Goal: Task Accomplishment & Management: Manage account settings

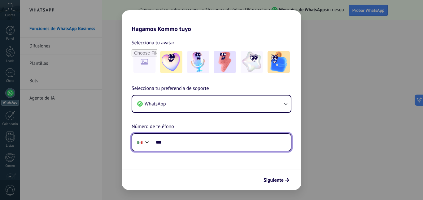
click at [184, 140] on input "***" at bounding box center [222, 142] width 138 height 14
type input "**********"
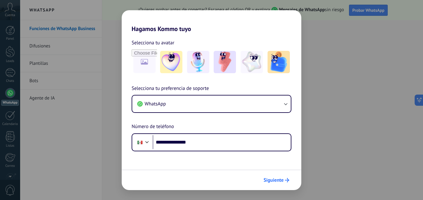
click at [277, 181] on span "Siguiente" at bounding box center [273, 180] width 20 height 4
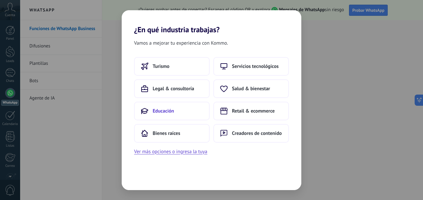
click at [174, 108] on button "Educación" at bounding box center [171, 110] width 75 height 19
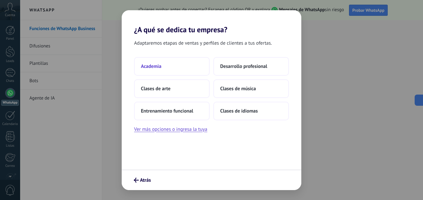
click at [200, 67] on button "Academia" at bounding box center [171, 66] width 75 height 19
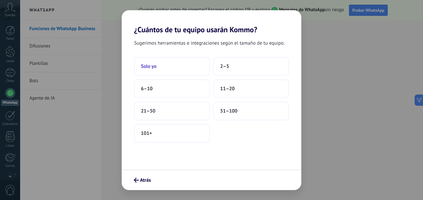
click at [162, 65] on button "Solo yo" at bounding box center [171, 66] width 75 height 19
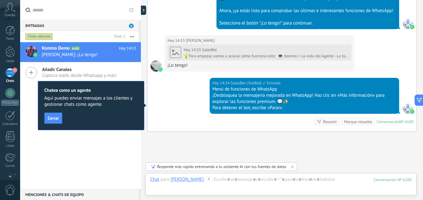
scroll to position [301, 0]
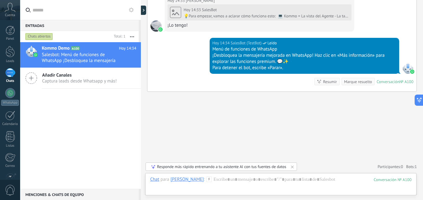
click at [5, 12] on div "Cuenta" at bounding box center [10, 10] width 20 height 20
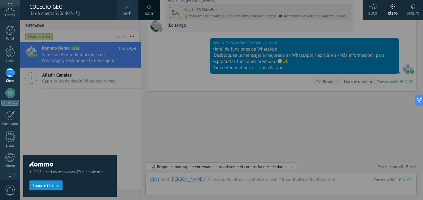
click at [48, 15] on span "ID de cuenta 35064076" at bounding box center [69, 13] width 81 height 7
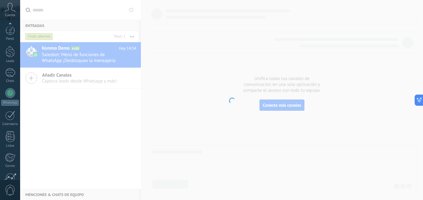
scroll to position [58, 0]
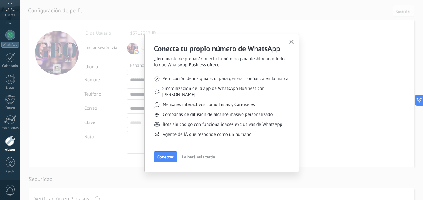
click at [291, 41] on use "button" at bounding box center [291, 42] width 5 height 5
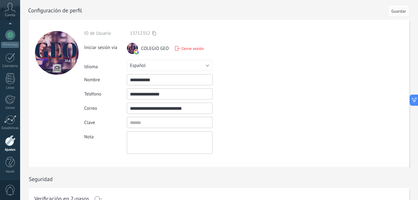
click at [9, 9] on icon at bounding box center [10, 7] width 11 height 9
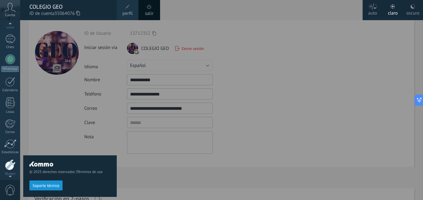
scroll to position [33, 0]
click at [58, 131] on div "© 2025 derechos reservados | Términos de uso Soporte técnico" at bounding box center [69, 109] width 93 height 179
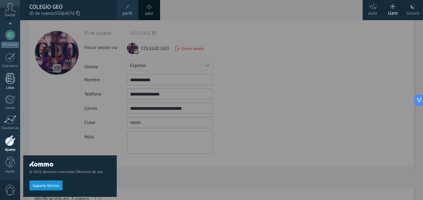
click at [15, 81] on link "Listas" at bounding box center [10, 81] width 20 height 17
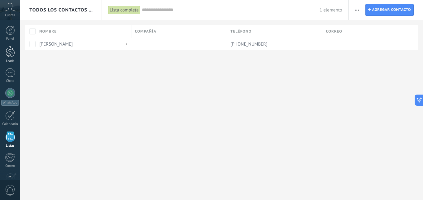
click at [6, 54] on div at bounding box center [10, 51] width 9 height 11
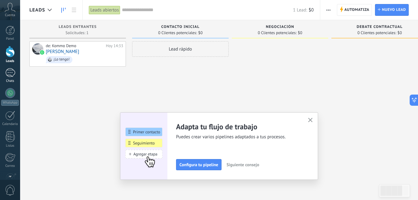
click at [12, 73] on div "1" at bounding box center [10, 72] width 10 height 9
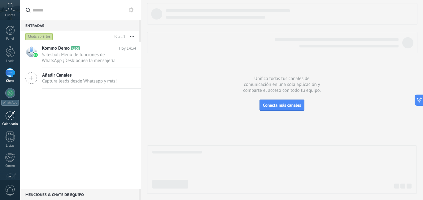
click at [14, 118] on div at bounding box center [10, 115] width 10 height 10
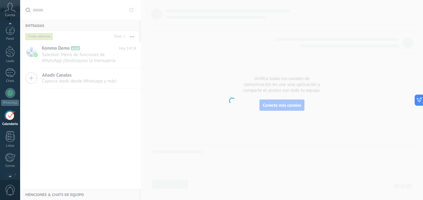
scroll to position [18, 0]
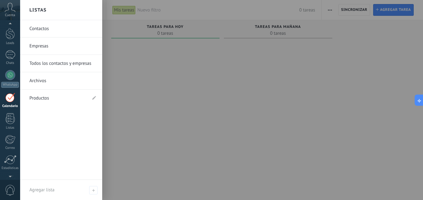
drag, startPoint x: 11, startPoint y: 120, endPoint x: 20, endPoint y: 116, distance: 10.5
click at [11, 120] on div at bounding box center [10, 118] width 9 height 11
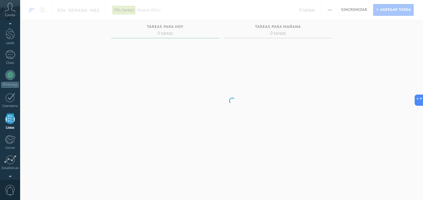
scroll to position [38, 0]
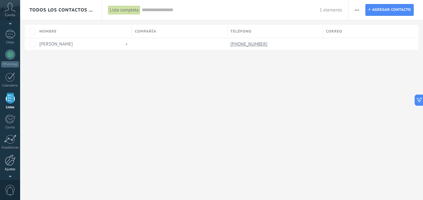
click at [12, 164] on div at bounding box center [10, 159] width 11 height 11
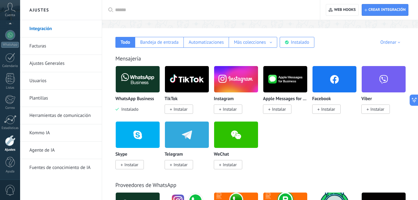
scroll to position [124, 0]
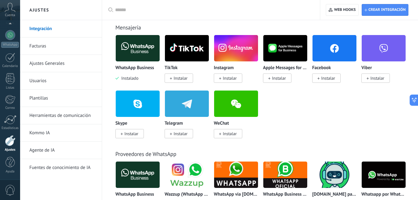
click at [151, 18] on div at bounding box center [213, 10] width 196 height 20
click at [151, 15] on div at bounding box center [213, 10] width 196 height 20
click at [151, 10] on input "text" at bounding box center [213, 10] width 196 height 6
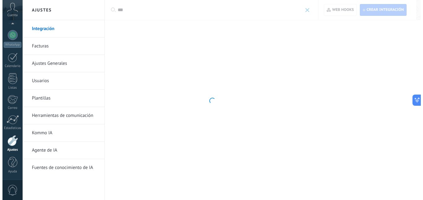
scroll to position [0, 0]
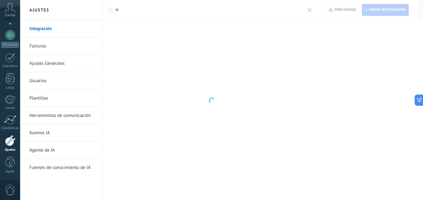
type input "*"
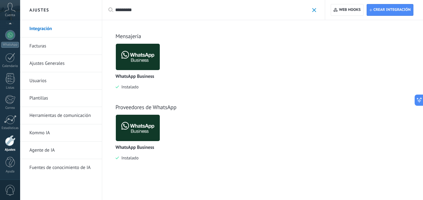
click at [137, 60] on img at bounding box center [138, 57] width 44 height 30
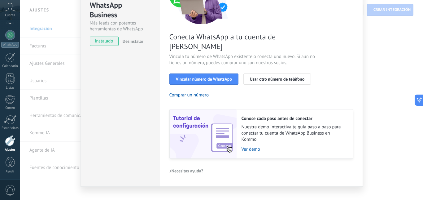
scroll to position [44, 0]
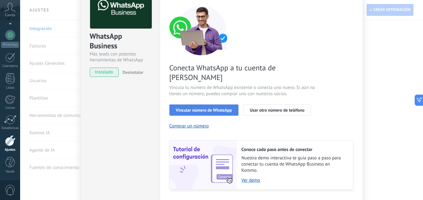
click at [203, 105] on button "Vincular número de WhatsApp" at bounding box center [203, 109] width 69 height 11
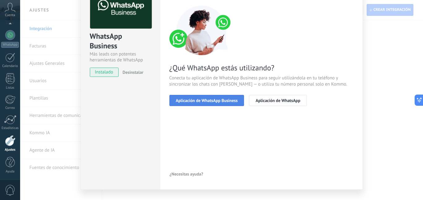
click at [233, 99] on span "Aplicación de WhatsApp Business" at bounding box center [207, 100] width 62 height 4
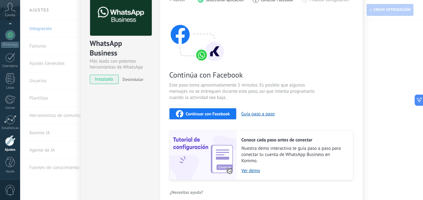
scroll to position [0, 0]
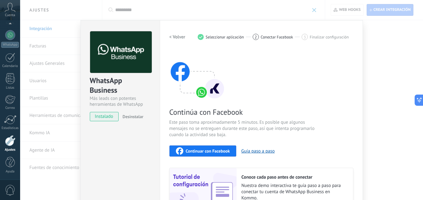
click at [213, 149] on span "Continuar con Facebook" at bounding box center [208, 151] width 44 height 4
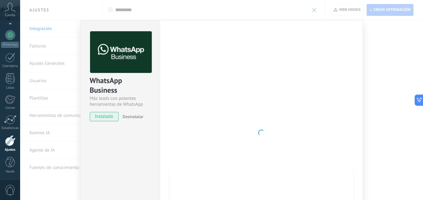
click at [381, 84] on div "WhatsApp Business Más leads con potentes herramientas de WhatsApp instalado Des…" at bounding box center [221, 100] width 403 height 200
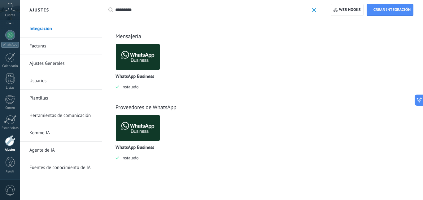
click at [148, 11] on input "*********" at bounding box center [212, 10] width 194 height 6
click at [115, 9] on input "*********" at bounding box center [212, 10] width 194 height 6
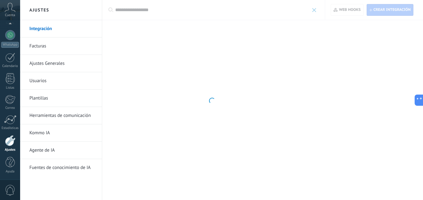
type input "**********"
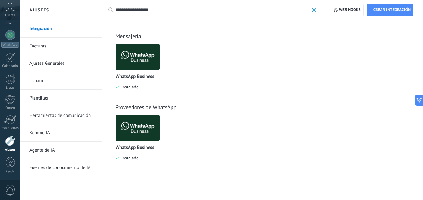
click at [139, 77] on p "WhatsApp Business" at bounding box center [134, 76] width 39 height 5
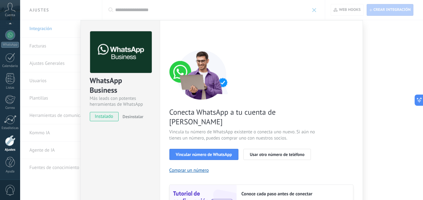
scroll to position [75, 0]
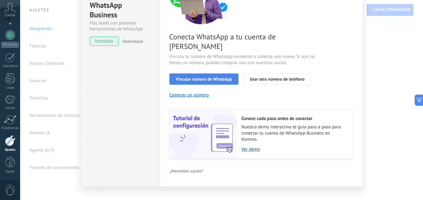
click at [210, 77] on span "Vincular número de WhatsApp" at bounding box center [204, 79] width 56 height 4
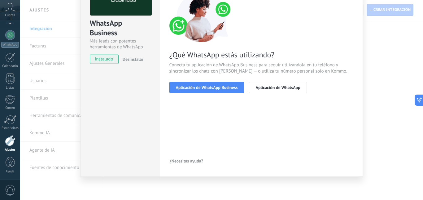
scroll to position [57, 0]
click at [224, 89] on span "Aplicación de WhatsApp Business" at bounding box center [207, 87] width 62 height 4
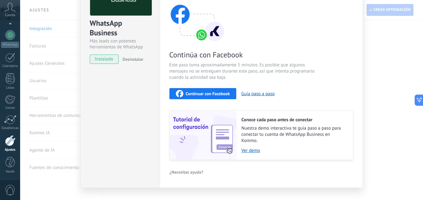
click at [224, 94] on span "Continuar con Facebook" at bounding box center [208, 93] width 44 height 4
click at [228, 95] on span "Continuar con Facebook" at bounding box center [208, 93] width 44 height 4
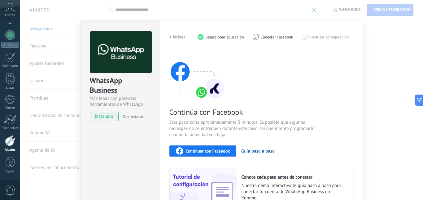
click at [368, 38] on div "WhatsApp Business Más leads con potentes herramientas de WhatsApp instalado Des…" at bounding box center [221, 100] width 403 height 200
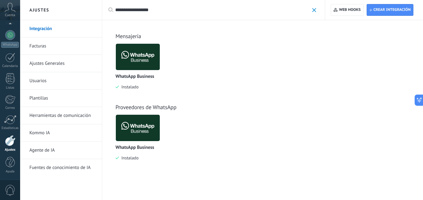
click at [145, 128] on img at bounding box center [138, 128] width 44 height 30
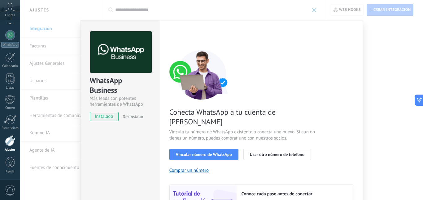
scroll to position [62, 0]
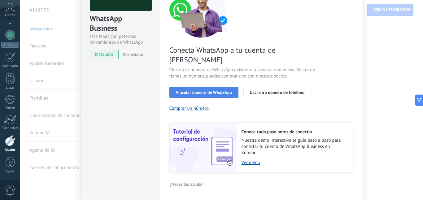
click at [212, 90] on span "Vincular número de WhatsApp" at bounding box center [204, 92] width 56 height 4
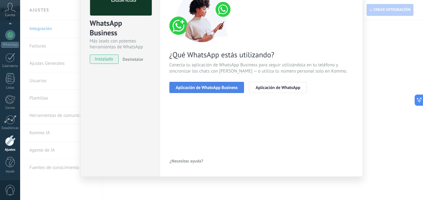
click at [213, 88] on span "Aplicación de WhatsApp Business" at bounding box center [207, 87] width 62 height 4
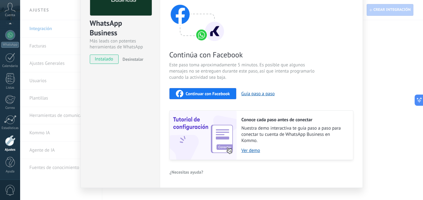
click at [207, 94] on span "Continuar con Facebook" at bounding box center [208, 93] width 44 height 4
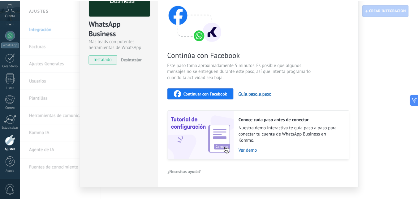
scroll to position [0, 0]
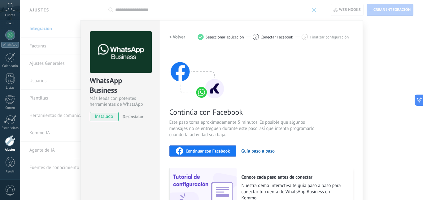
click at [377, 50] on div "WhatsApp Business Más leads con potentes herramientas de WhatsApp instalado Des…" at bounding box center [221, 100] width 403 height 200
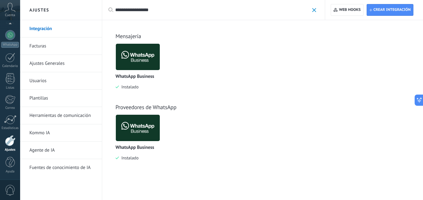
drag, startPoint x: 193, startPoint y: 9, endPoint x: 95, endPoint y: 11, distance: 97.8
click at [95, 11] on div "**********" at bounding box center [221, 100] width 403 height 200
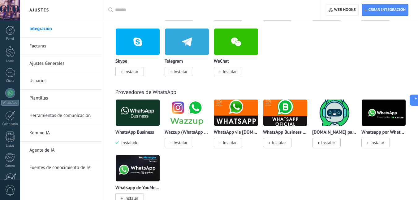
click at [285, 110] on img at bounding box center [285, 112] width 44 height 30
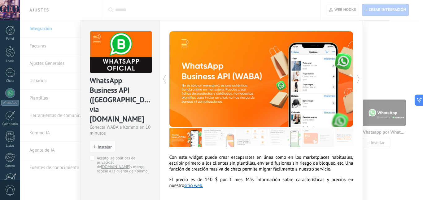
click at [389, 34] on div "WhatsApp Business API ([GEOGRAPHIC_DATA]) via [DOMAIN_NAME] Conecta WABA a Komm…" at bounding box center [221, 100] width 403 height 200
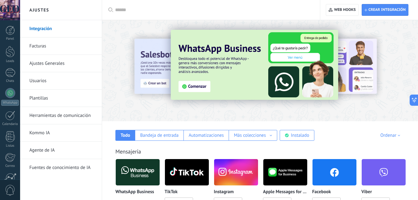
click at [179, 13] on input "text" at bounding box center [213, 10] width 196 height 6
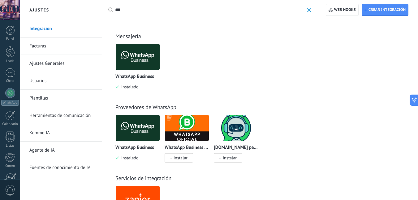
type input "***"
click at [137, 65] on img at bounding box center [138, 57] width 44 height 30
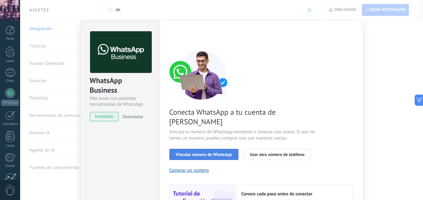
click at [215, 152] on span "Vincular número de WhatsApp" at bounding box center [204, 154] width 56 height 4
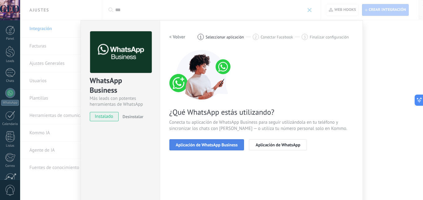
click at [209, 143] on span "Aplicación de WhatsApp Business" at bounding box center [207, 144] width 62 height 4
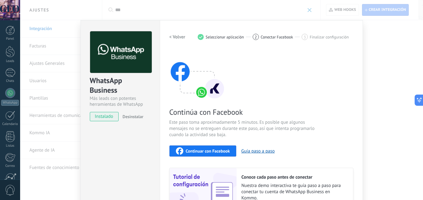
scroll to position [68, 0]
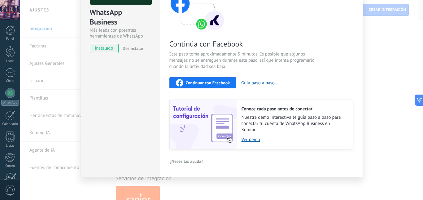
click at [203, 79] on div "Continuar con Facebook" at bounding box center [203, 82] width 54 height 7
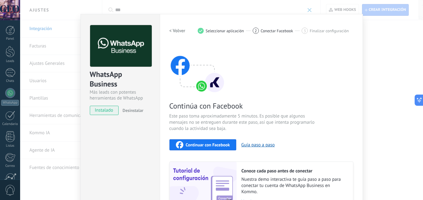
scroll to position [0, 0]
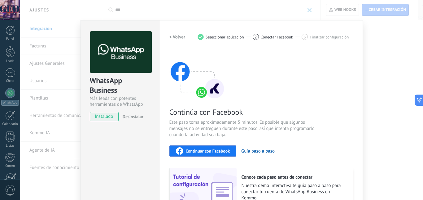
click at [373, 51] on div "WhatsApp Business Más leads con potentes herramientas de WhatsApp instalado Des…" at bounding box center [221, 100] width 403 height 200
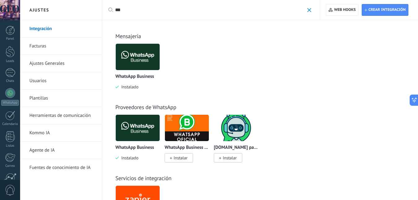
click at [184, 153] on span "Instalar" at bounding box center [179, 157] width 28 height 9
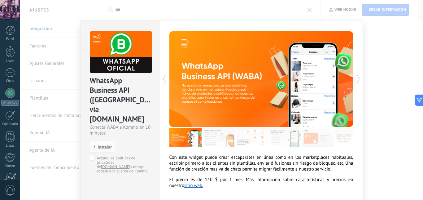
click at [370, 57] on div "WhatsApp Business API ([GEOGRAPHIC_DATA]) via [DOMAIN_NAME] Conecta WABA a Komm…" at bounding box center [221, 100] width 403 height 200
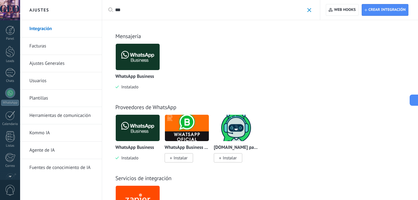
scroll to position [58, 0]
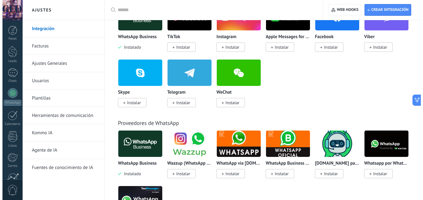
scroll to position [31, 0]
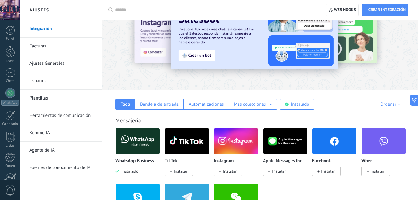
click at [142, 141] on img at bounding box center [138, 141] width 44 height 30
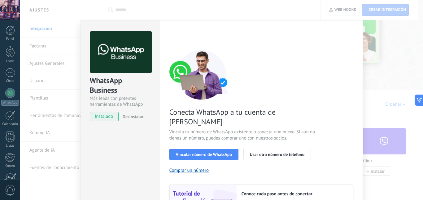
scroll to position [75, 0]
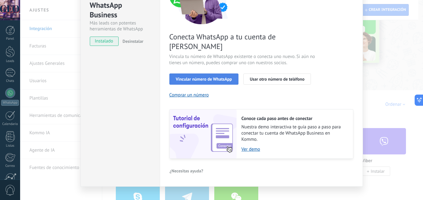
click at [219, 77] on span "Vincular número de WhatsApp" at bounding box center [204, 79] width 56 height 4
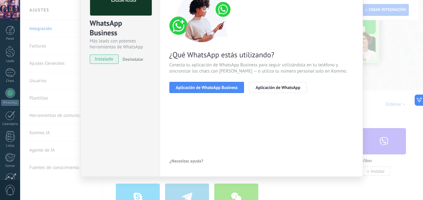
scroll to position [57, 0]
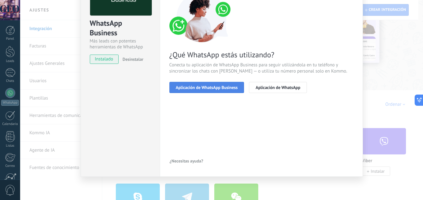
click at [221, 89] on span "Aplicación de WhatsApp Business" at bounding box center [207, 87] width 62 height 4
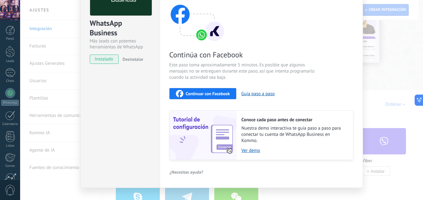
click at [212, 92] on span "Continuar con Facebook" at bounding box center [208, 93] width 44 height 4
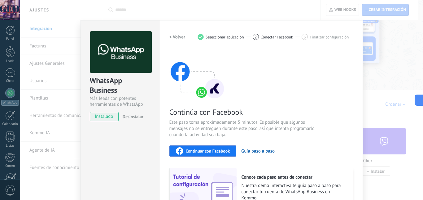
scroll to position [68, 0]
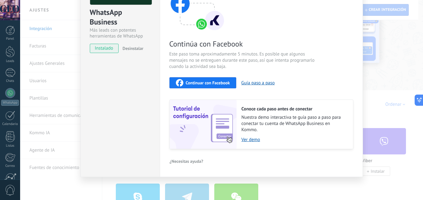
click at [381, 80] on div "WhatsApp Business Más leads con potentes herramientas de WhatsApp instalado Des…" at bounding box center [221, 100] width 403 height 200
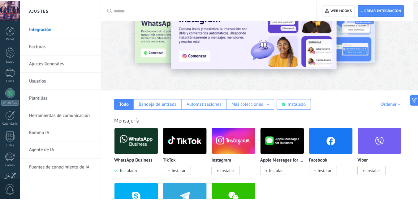
scroll to position [0, 0]
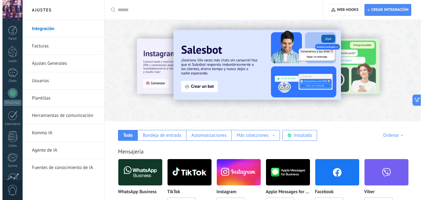
scroll to position [31, 0]
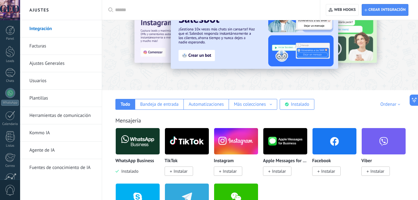
click at [158, 144] on img at bounding box center [138, 141] width 44 height 30
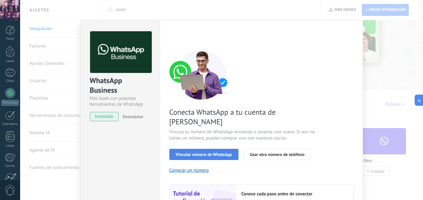
click at [215, 149] on button "Vincular número de WhatsApp" at bounding box center [203, 154] width 69 height 11
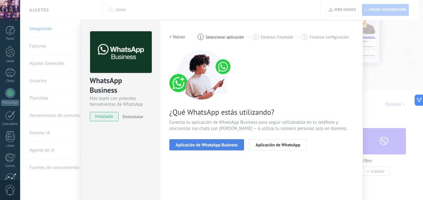
click at [210, 146] on span "Aplicación de WhatsApp Business" at bounding box center [207, 144] width 62 height 4
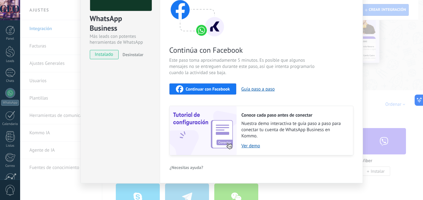
scroll to position [68, 0]
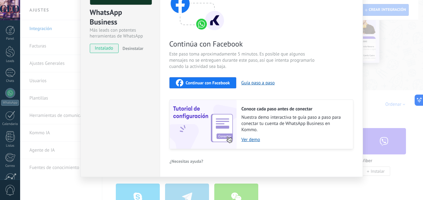
click at [206, 82] on span "Continuar con Facebook" at bounding box center [208, 82] width 44 height 4
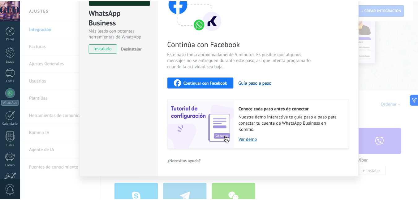
scroll to position [0, 0]
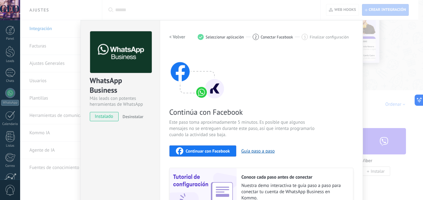
click at [375, 49] on div "WhatsApp Business Más leads con potentes herramientas de WhatsApp instalado Des…" at bounding box center [221, 100] width 403 height 200
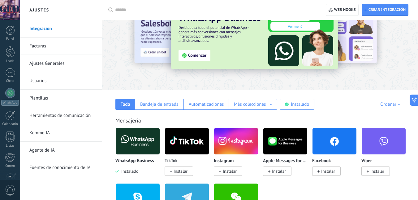
scroll to position [58, 0]
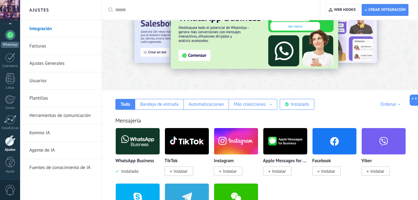
click at [13, 35] on div at bounding box center [10, 35] width 10 height 10
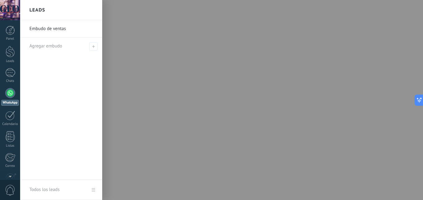
click at [293, 141] on div at bounding box center [231, 100] width 423 height 200
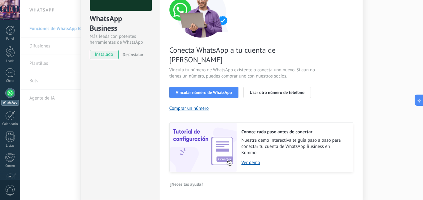
scroll to position [75, 0]
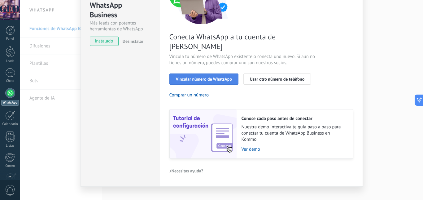
click at [213, 73] on button "Vincular número de WhatsApp" at bounding box center [203, 78] width 69 height 11
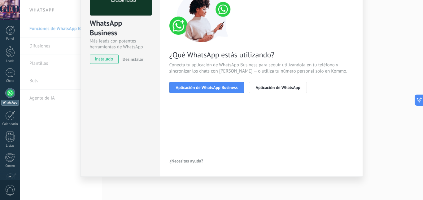
scroll to position [57, 0]
click at [220, 88] on button "Aplicación de WhatsApp Business" at bounding box center [206, 87] width 75 height 11
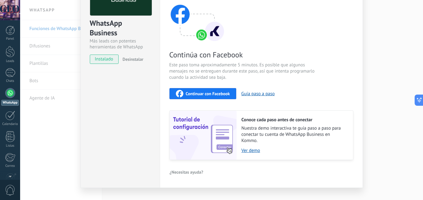
click at [214, 92] on span "Continuar con Facebook" at bounding box center [208, 93] width 44 height 4
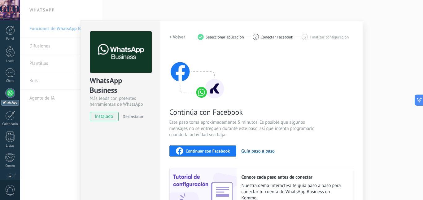
click at [372, 24] on div "WhatsApp Business Más leads con potentes herramientas de WhatsApp instalado Des…" at bounding box center [221, 100] width 403 height 200
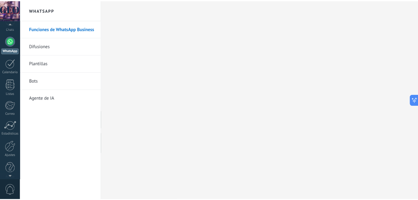
scroll to position [58, 0]
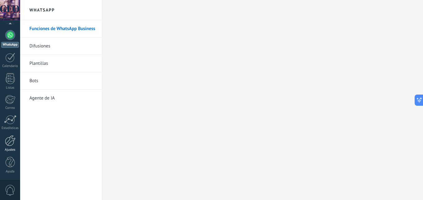
click at [9, 142] on div at bounding box center [10, 140] width 11 height 11
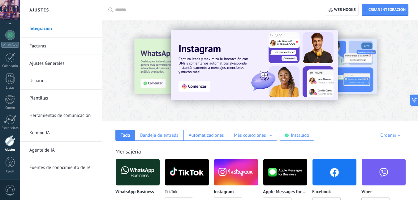
click at [52, 65] on link "Ajustes Generales" at bounding box center [62, 63] width 66 height 17
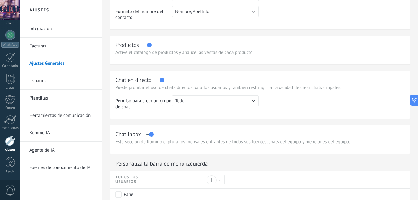
scroll to position [31, 0]
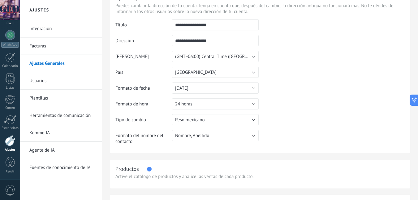
drag, startPoint x: 225, startPoint y: 23, endPoint x: 163, endPoint y: 33, distance: 62.4
click at [163, 33] on tr "**********" at bounding box center [259, 27] width 289 height 16
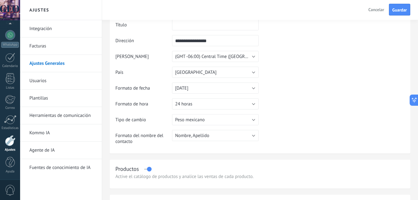
scroll to position [0, 0]
drag, startPoint x: 235, startPoint y: 44, endPoint x: 162, endPoint y: 44, distance: 73.0
click at [162, 44] on tr "**********" at bounding box center [259, 43] width 289 height 16
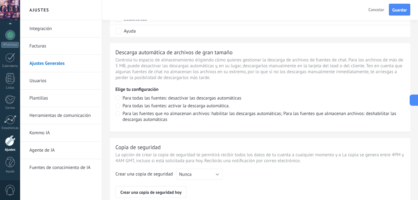
scroll to position [494, 0]
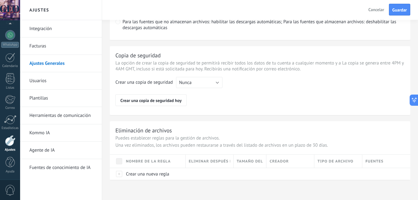
click at [48, 79] on link "Usuarios" at bounding box center [62, 80] width 66 height 17
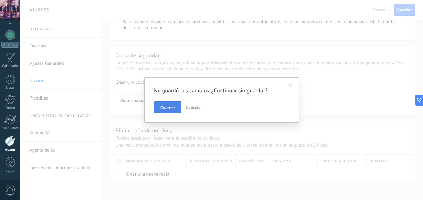
click at [163, 106] on span "Guardar" at bounding box center [167, 107] width 15 height 4
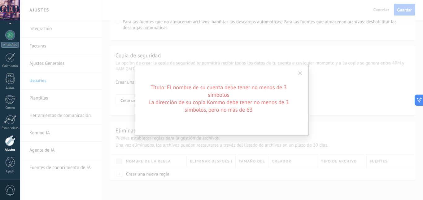
click at [352, 104] on div "Título: El nombre de su cuenta debe tener no menos de 3 símbolos La dirección d…" at bounding box center [221, 100] width 403 height 200
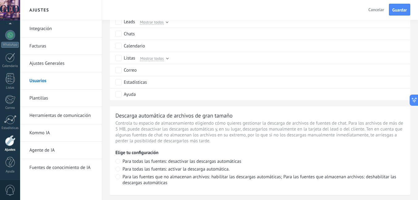
scroll to position [215, 0]
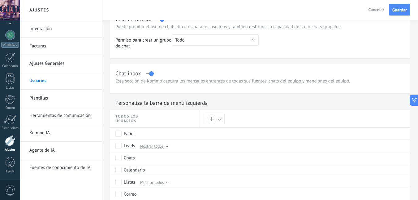
click at [380, 12] on span "Cancelar" at bounding box center [376, 10] width 16 height 6
type input "**********"
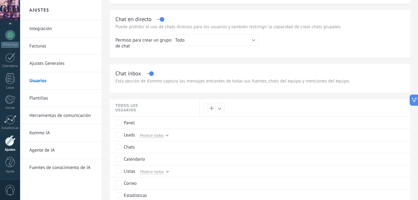
click at [55, 80] on link "Usuarios" at bounding box center [62, 80] width 66 height 17
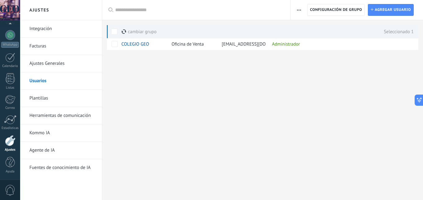
click at [302, 11] on button "button" at bounding box center [298, 10] width 9 height 12
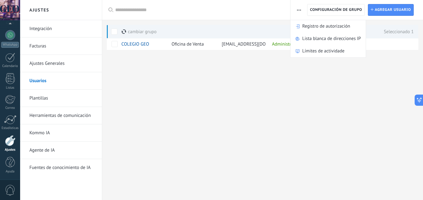
click at [281, 81] on div "Ajustes Integración Facturas Ajustes Generales Usuarios Plantillas Herramientas…" at bounding box center [221, 100] width 403 height 200
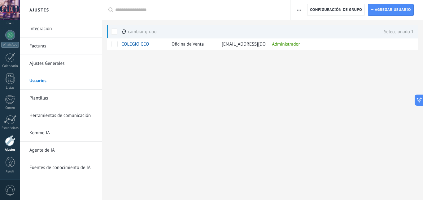
drag, startPoint x: 269, startPoint y: 44, endPoint x: 203, endPoint y: 73, distance: 72.6
click at [203, 73] on div "Ajustes Integración Facturas Ajustes Generales Usuarios Plantillas Herramientas…" at bounding box center [221, 100] width 403 height 200
click at [7, 189] on span "0" at bounding box center [10, 189] width 11 height 11
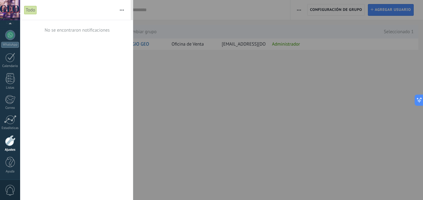
click at [4, 177] on div "Panel Leads Chats WhatsApp Clientes" at bounding box center [10, 74] width 20 height 212
click at [8, 164] on div at bounding box center [10, 162] width 9 height 11
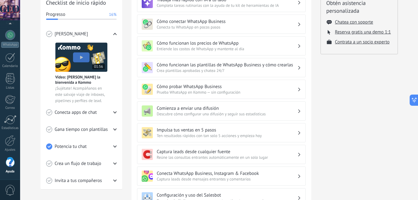
scroll to position [124, 0]
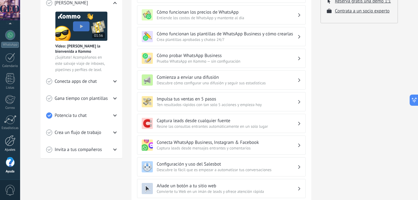
click at [13, 146] on link "Ajustes" at bounding box center [10, 143] width 20 height 17
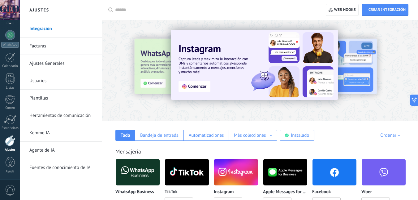
click at [66, 66] on link "Ajustes Generales" at bounding box center [62, 63] width 66 height 17
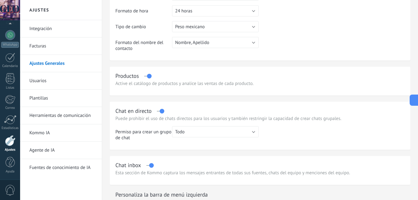
scroll to position [248, 0]
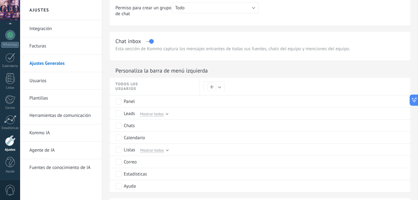
click at [54, 81] on link "Usuarios" at bounding box center [62, 80] width 66 height 17
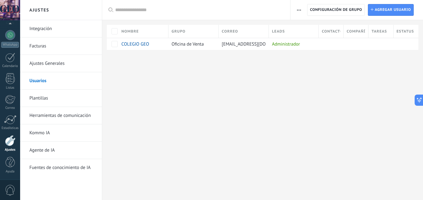
click at [36, 94] on link "Plantillas" at bounding box center [62, 97] width 66 height 17
